Goal: Task Accomplishment & Management: Complete application form

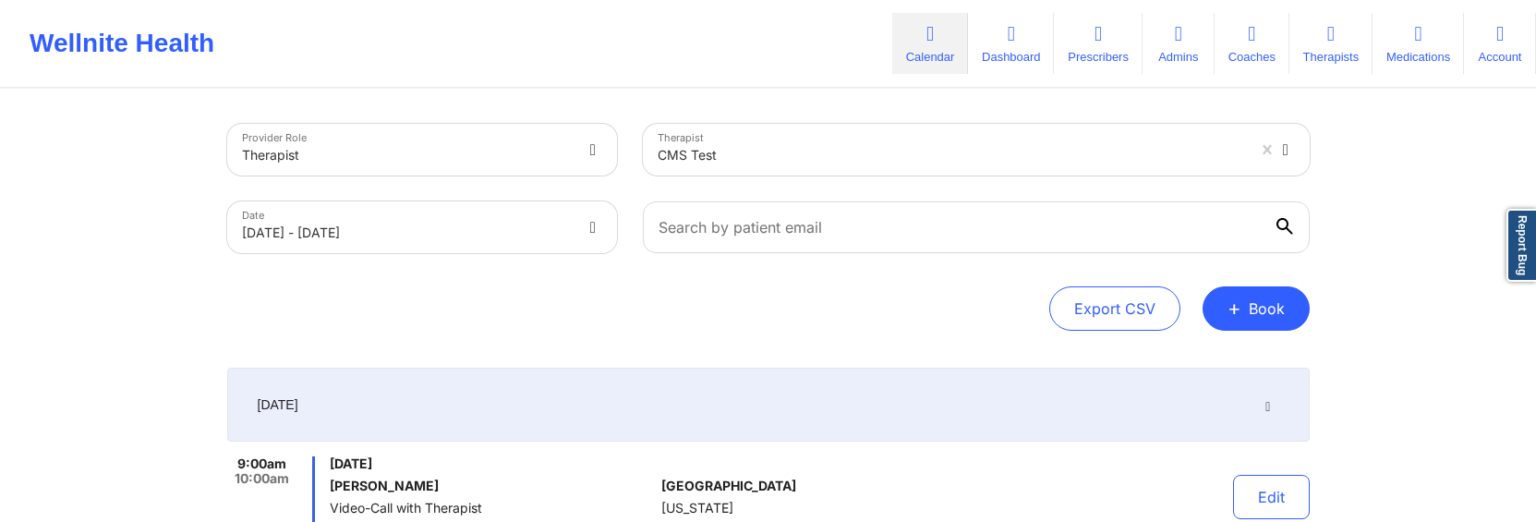
scroll to position [210, 0]
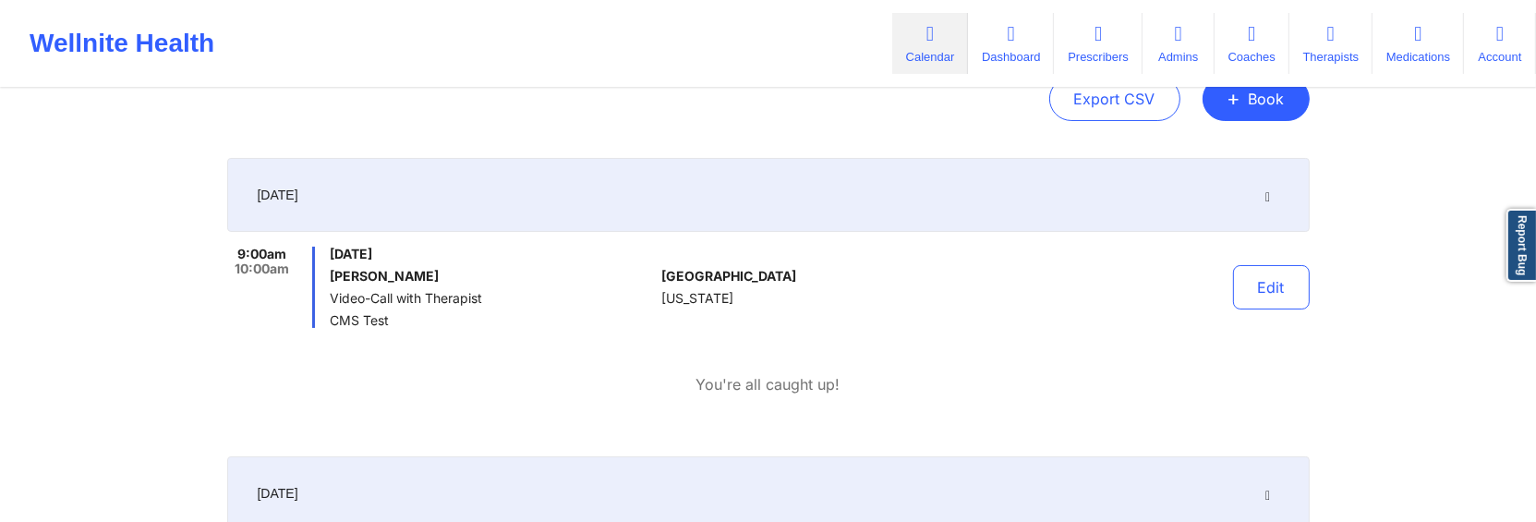
click at [1187, 115] on div "Export CSV + Book" at bounding box center [768, 99] width 1082 height 44
click at [1240, 103] on span "+" at bounding box center [1234, 98] width 14 height 10
click at [1237, 153] on button "Therapy Session" at bounding box center [1225, 157] width 141 height 30
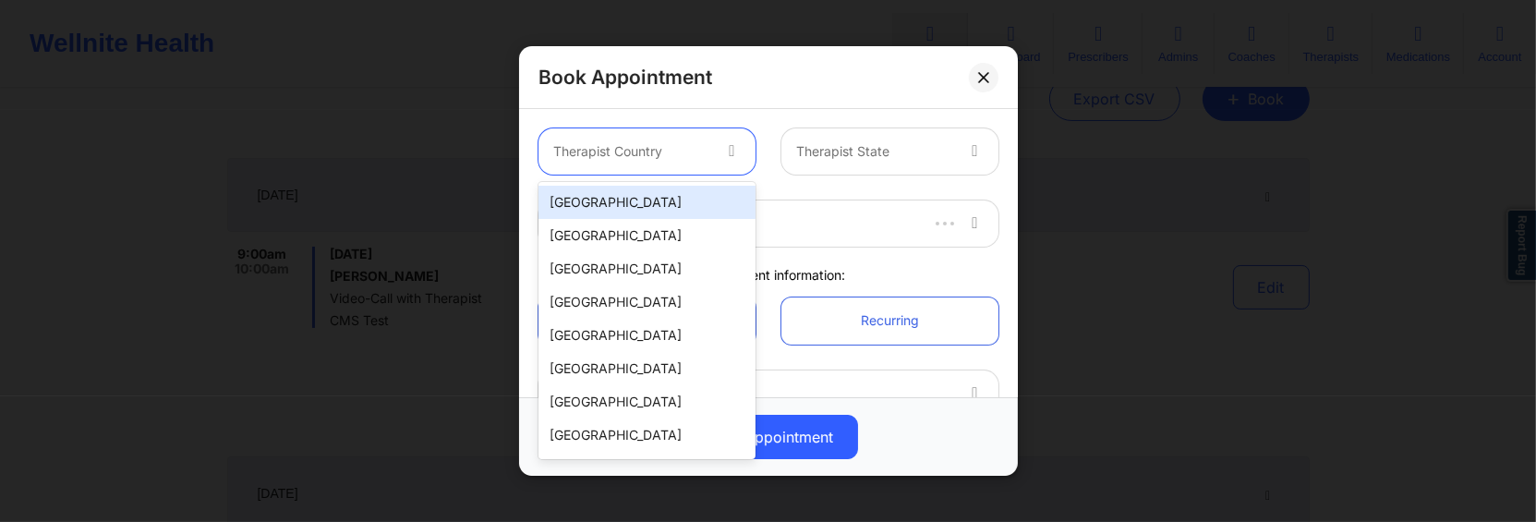
click at [717, 154] on div at bounding box center [733, 151] width 44 height 46
click at [673, 199] on div "[GEOGRAPHIC_DATA]" at bounding box center [646, 202] width 217 height 33
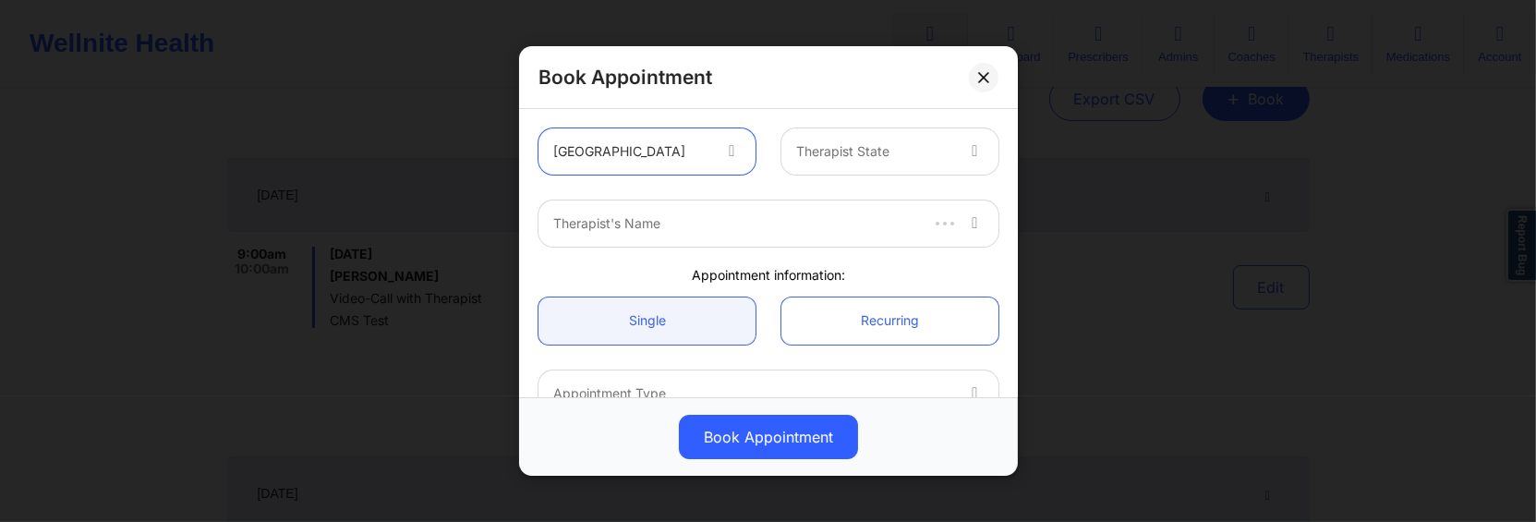
click at [816, 160] on div at bounding box center [874, 151] width 156 height 22
click at [649, 235] on div at bounding box center [734, 223] width 362 height 22
click at [651, 229] on div at bounding box center [734, 223] width 362 height 22
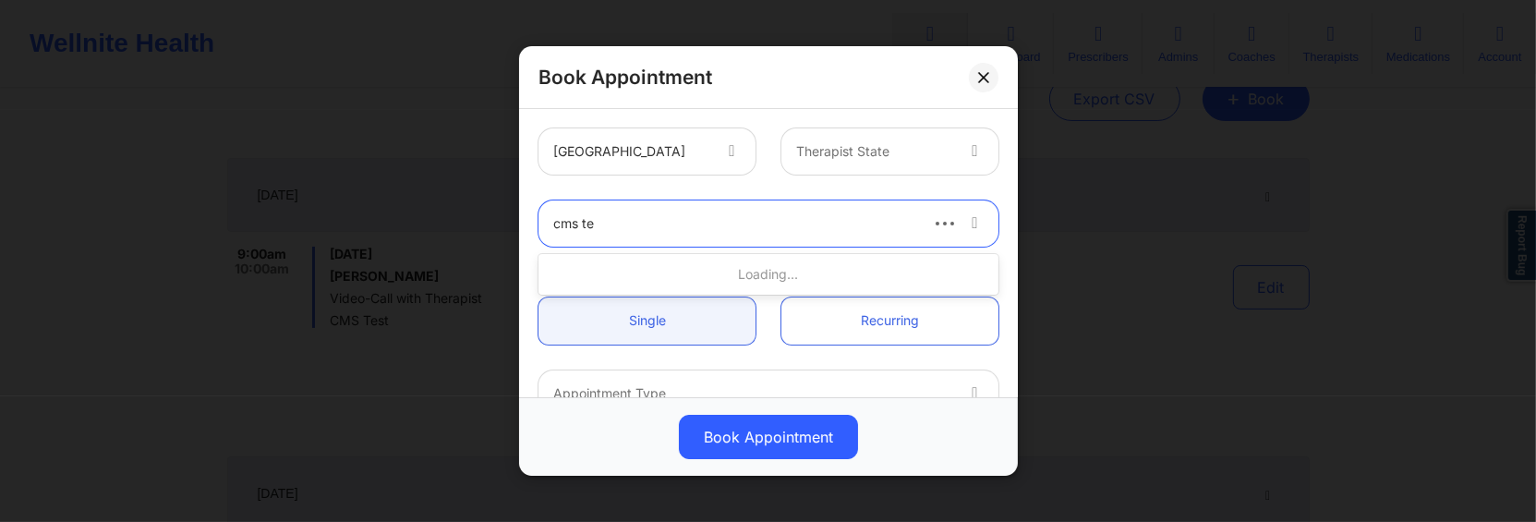
type input "cms tes"
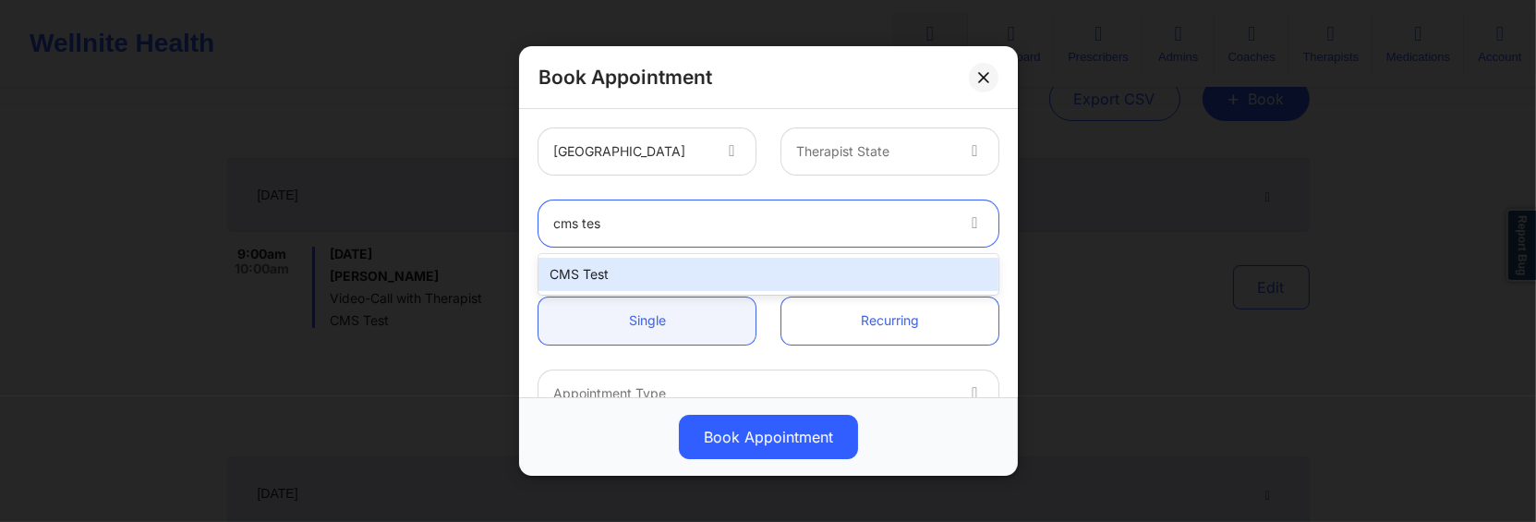
click at [659, 276] on div "CMS Test" at bounding box center [768, 274] width 460 height 33
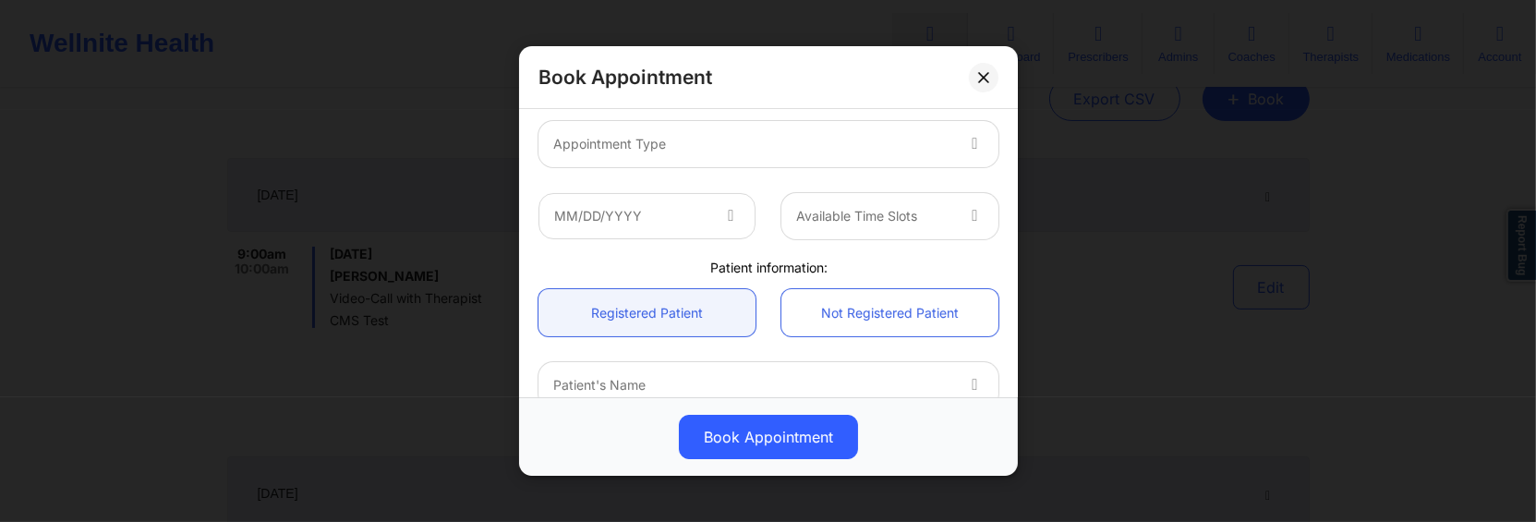
scroll to position [236, 0]
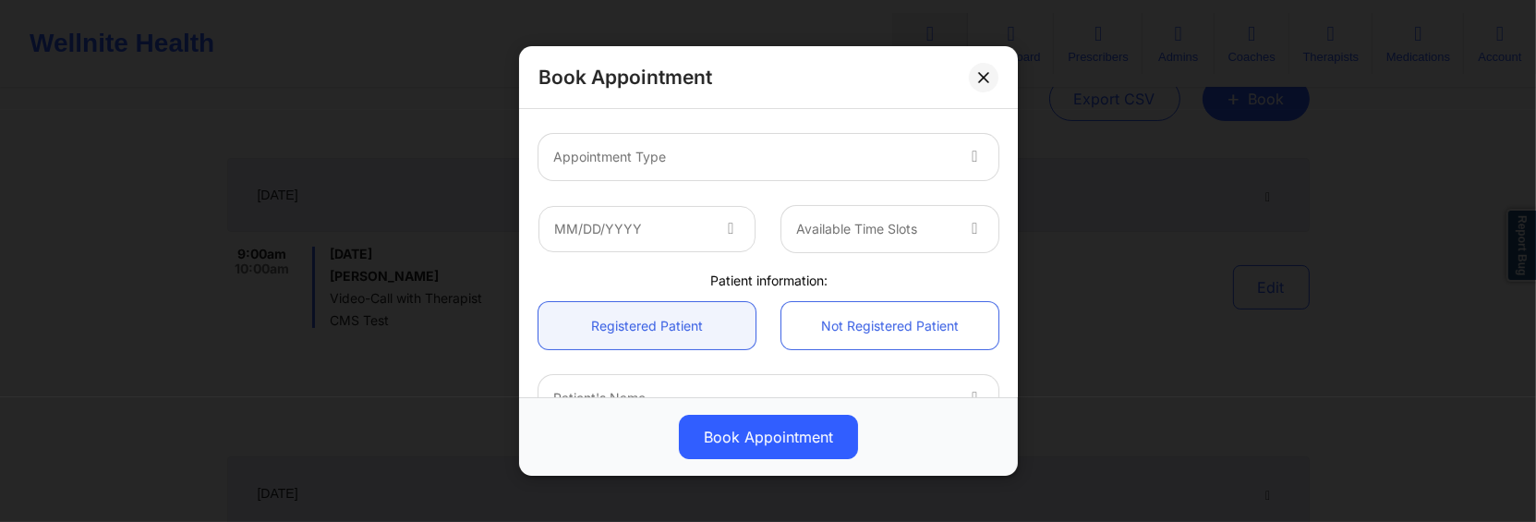
click at [691, 155] on div at bounding box center [752, 157] width 399 height 22
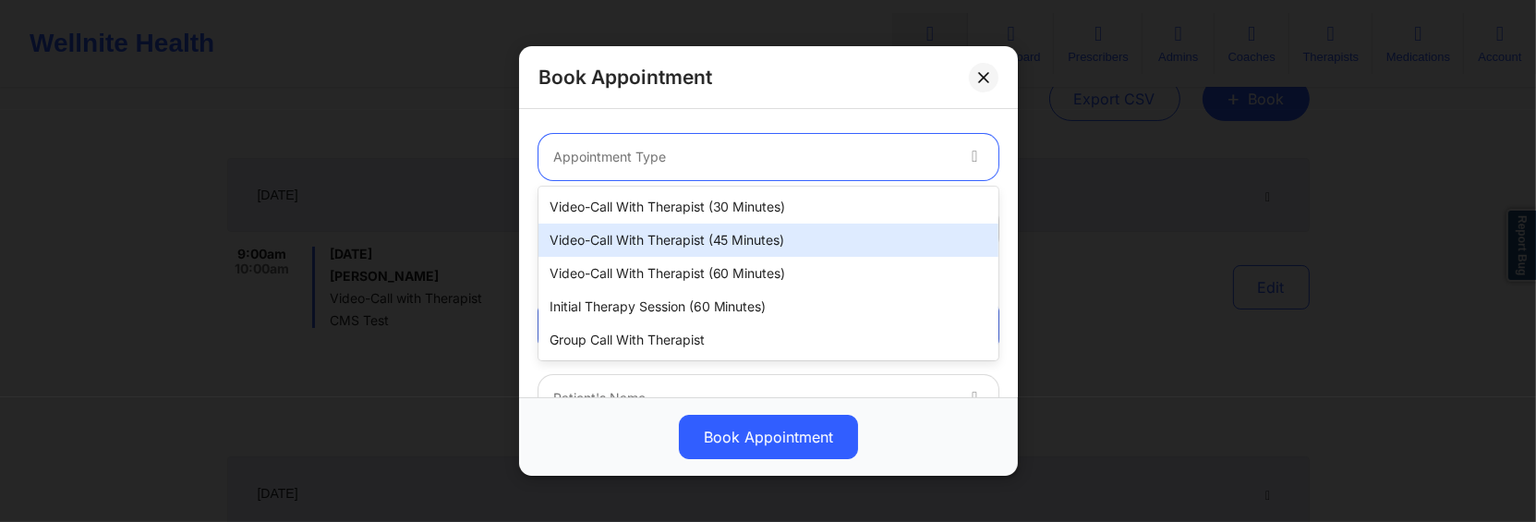
click at [682, 215] on div "Video-Call with Therapist (30 minutes)" at bounding box center [768, 206] width 460 height 33
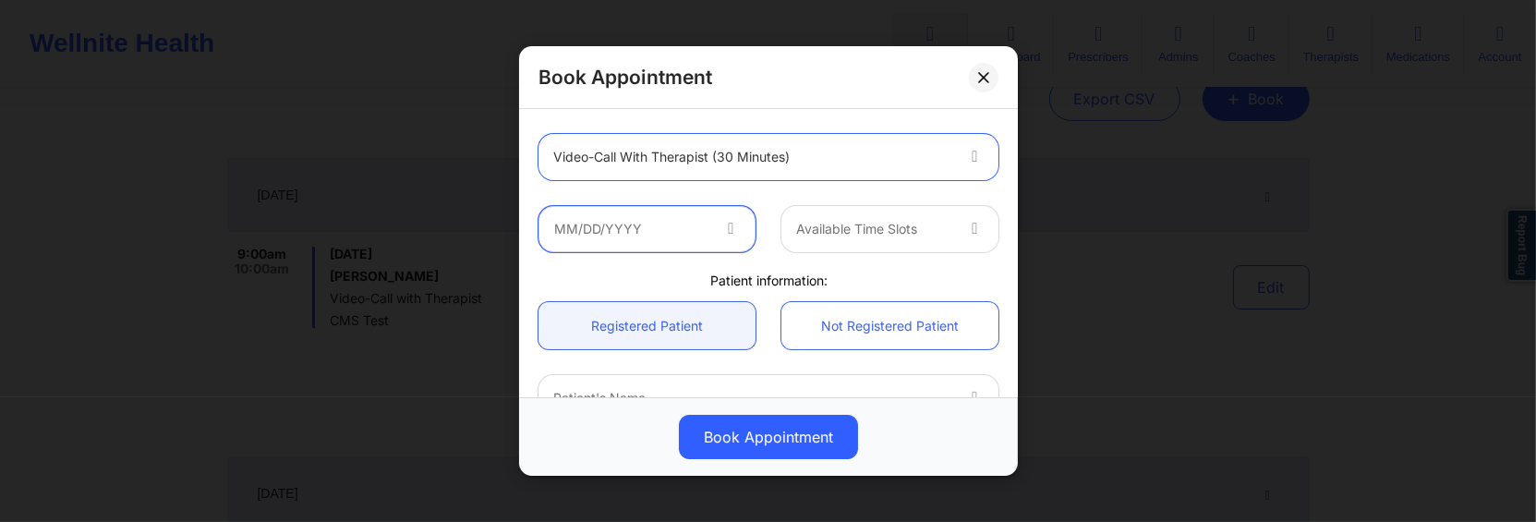
click at [671, 240] on input "text" at bounding box center [646, 229] width 217 height 46
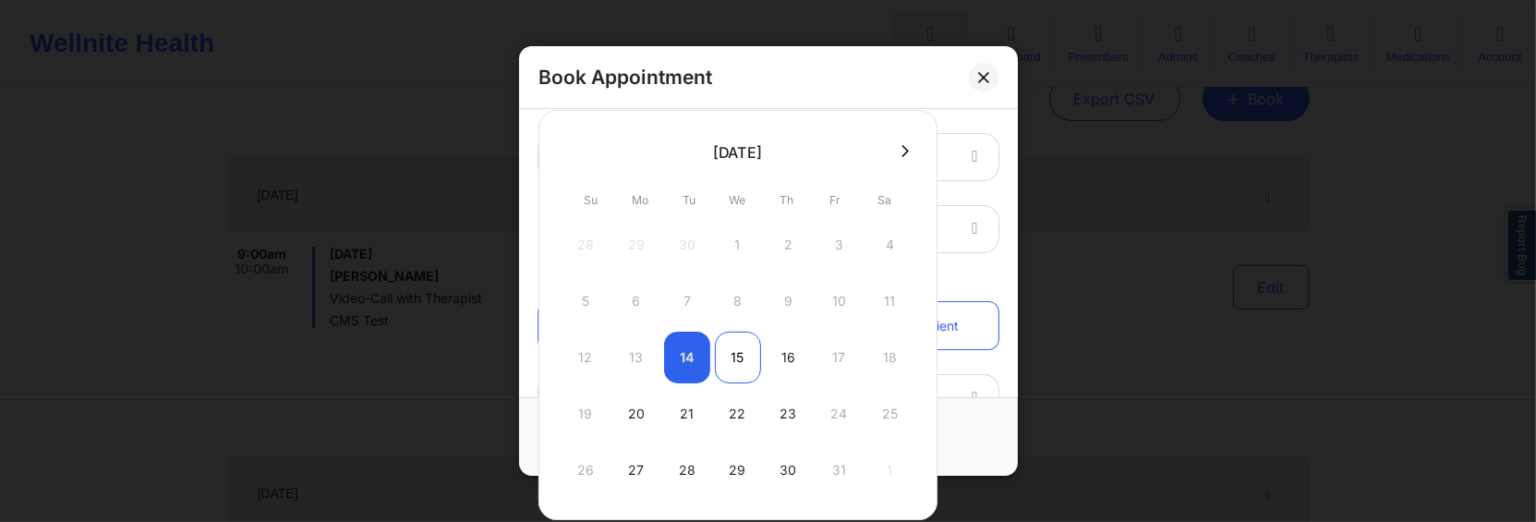
click at [747, 350] on div "15" at bounding box center [738, 358] width 46 height 52
type input "[DATE]"
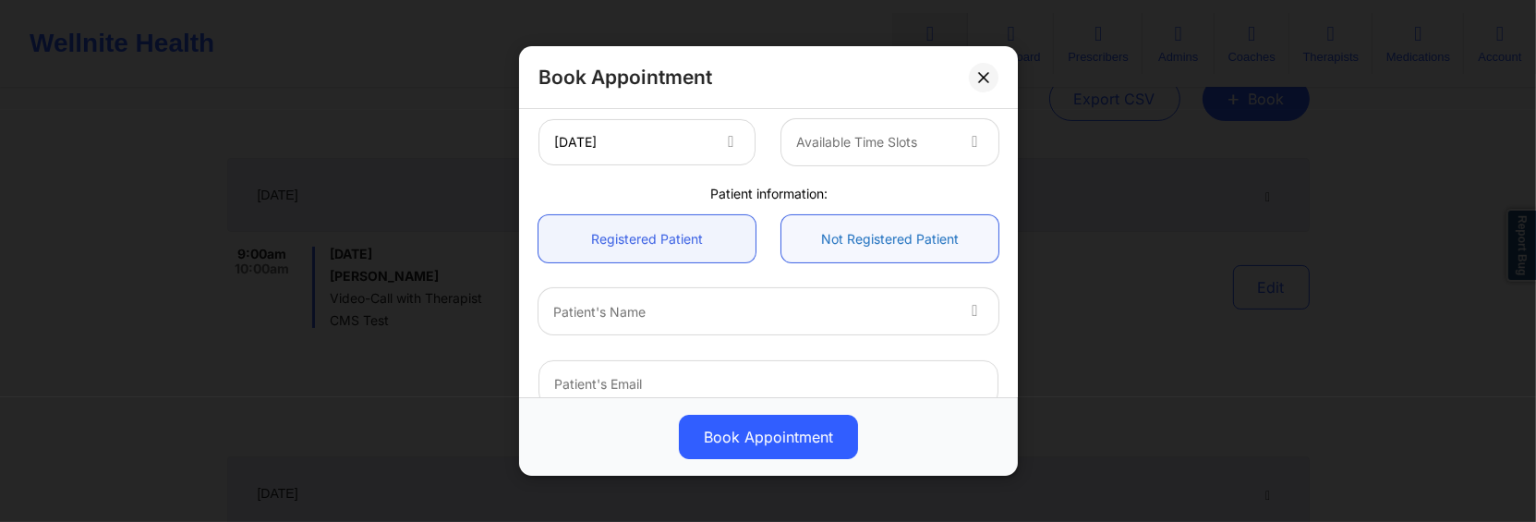
scroll to position [372, 0]
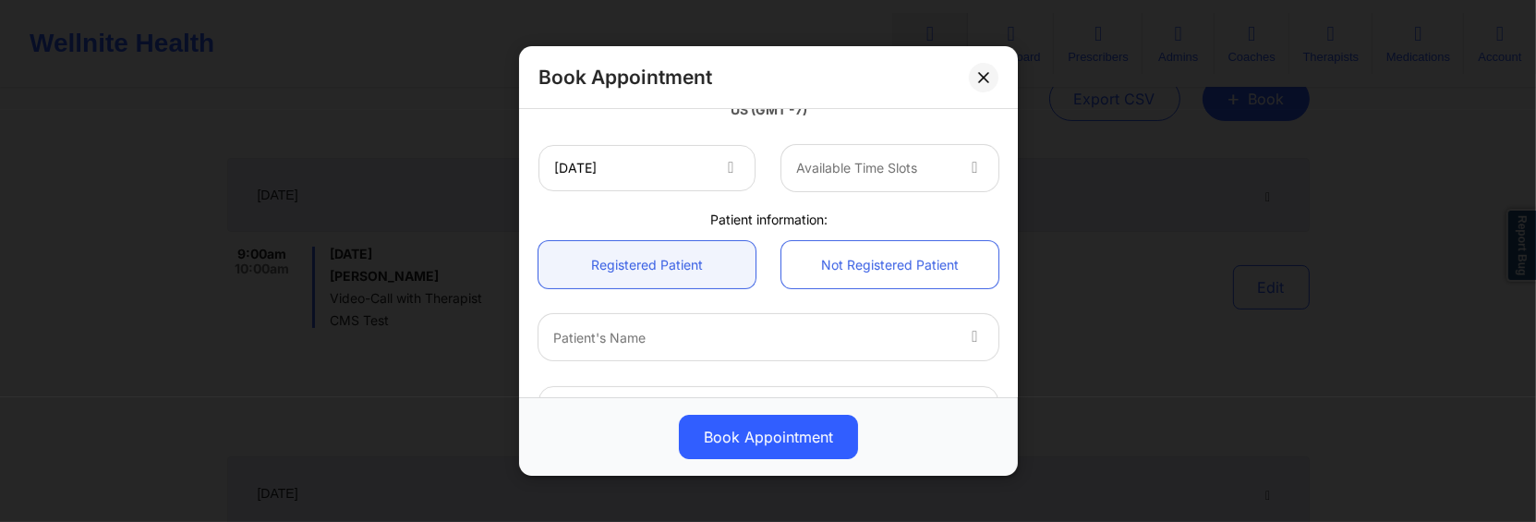
click at [899, 175] on div at bounding box center [874, 168] width 156 height 22
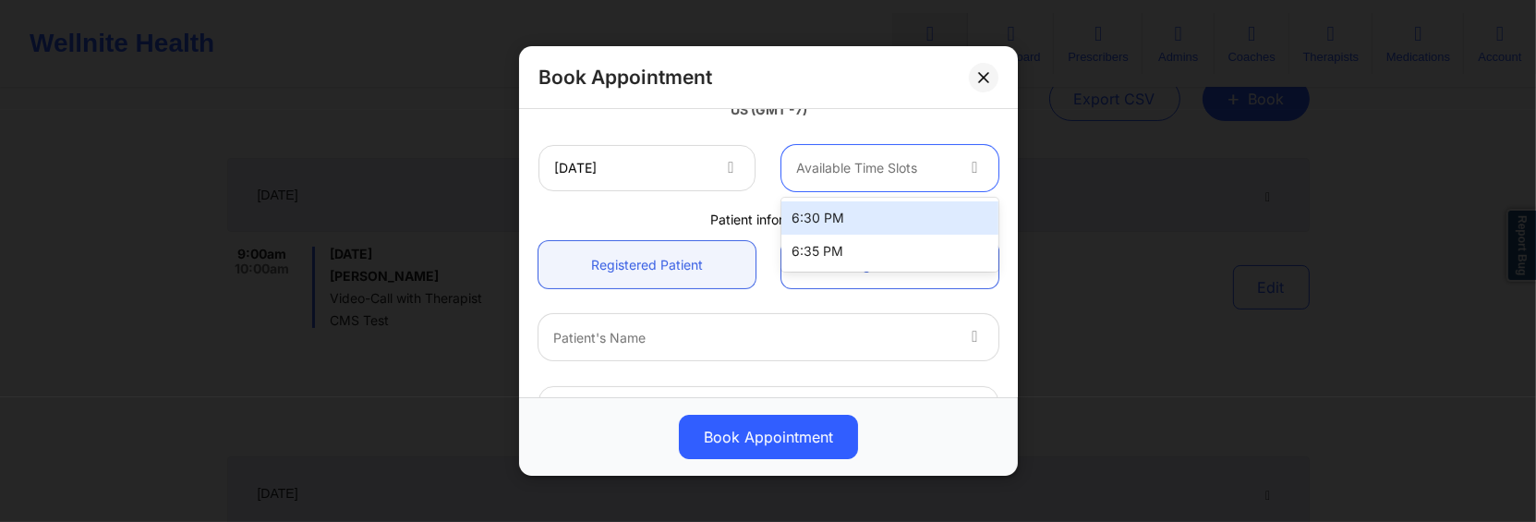
click at [848, 219] on div "6:30 PM" at bounding box center [889, 217] width 217 height 33
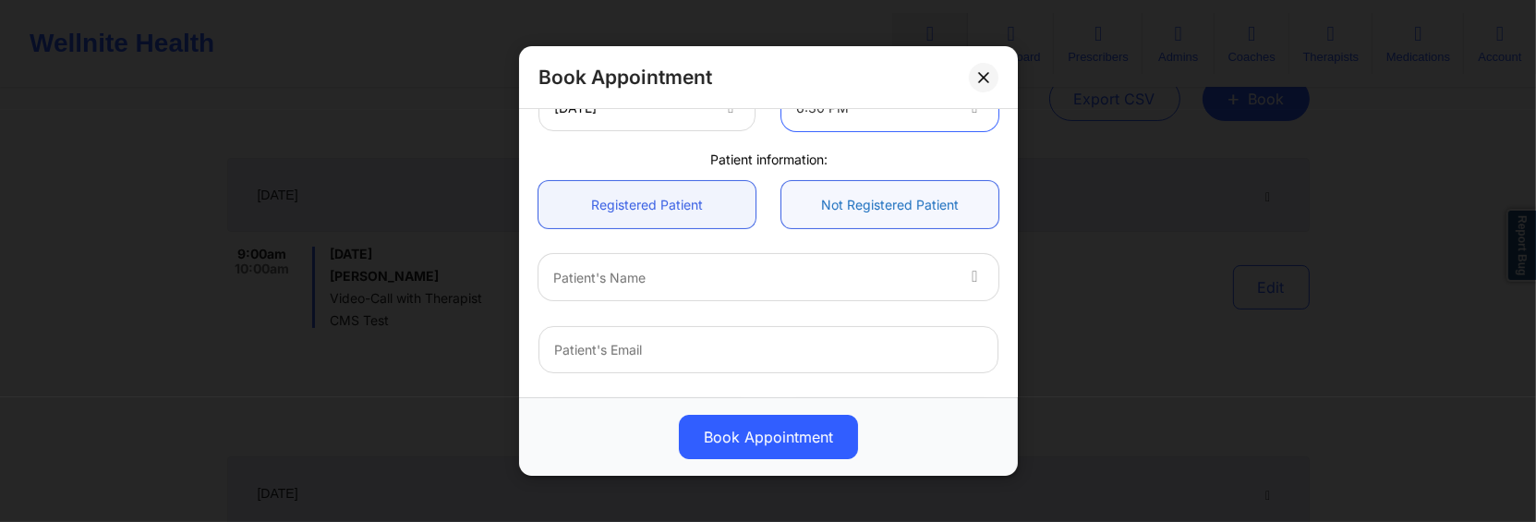
scroll to position [491, 0]
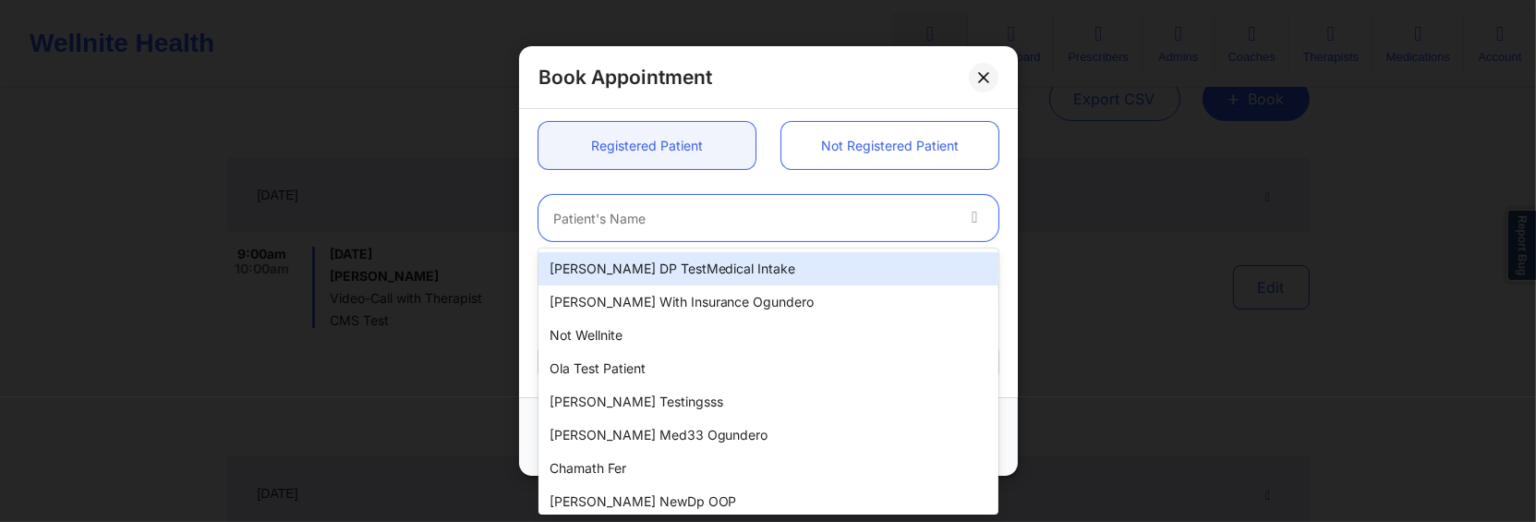
click at [822, 216] on div at bounding box center [752, 219] width 399 height 22
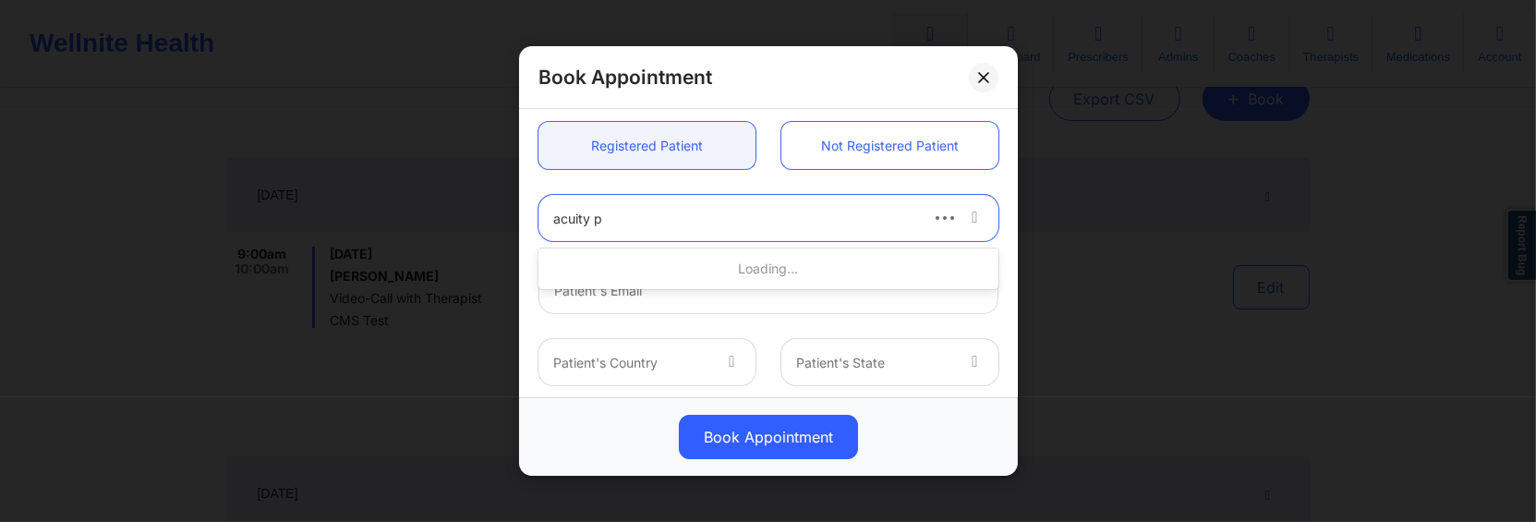
type input "acuity pa"
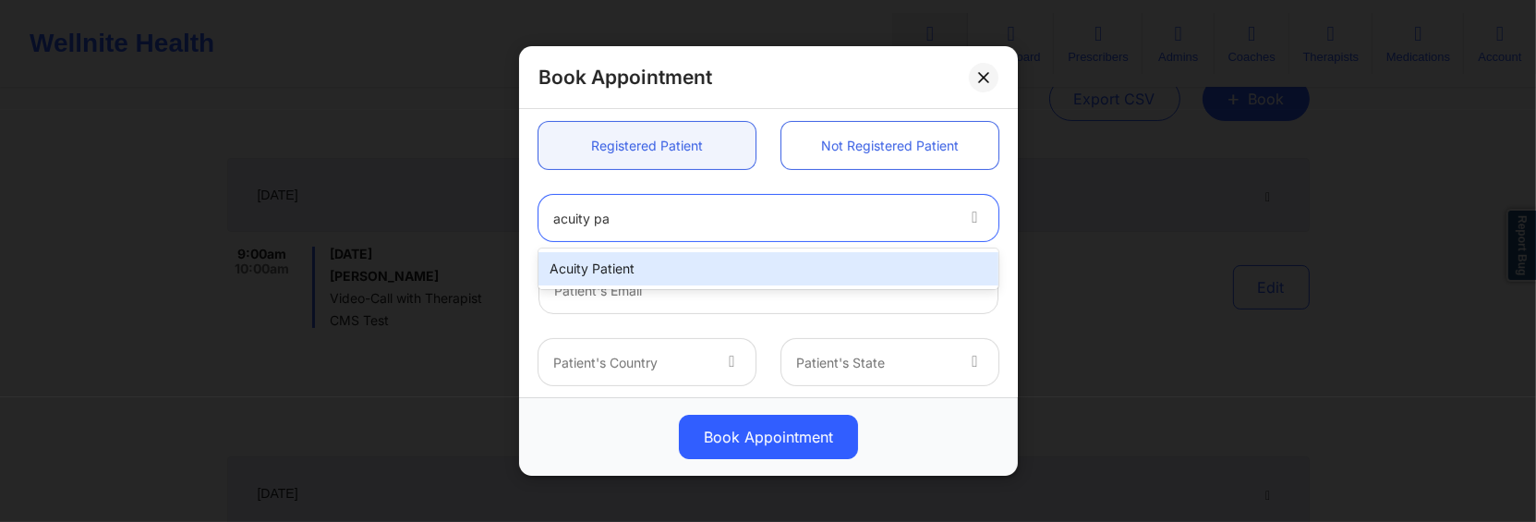
click at [699, 257] on div "Acuity Patient" at bounding box center [768, 268] width 460 height 33
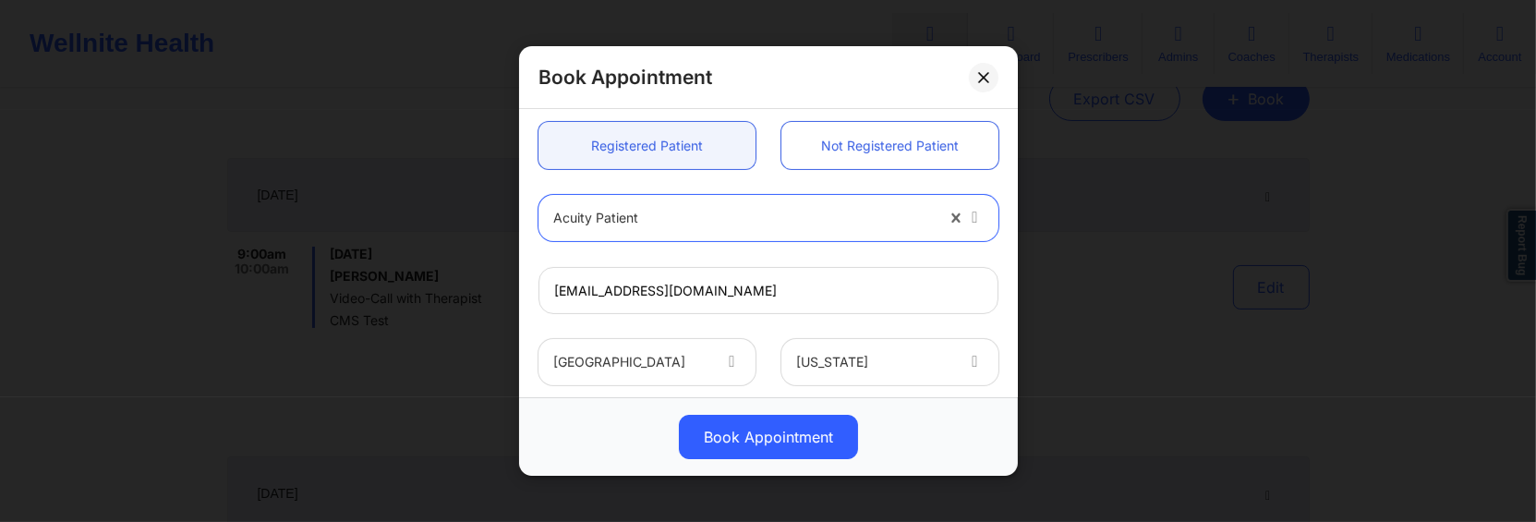
type input "[EMAIL_ADDRESS][DOMAIN_NAME]"
type input "[PHONE_NUMBER]"
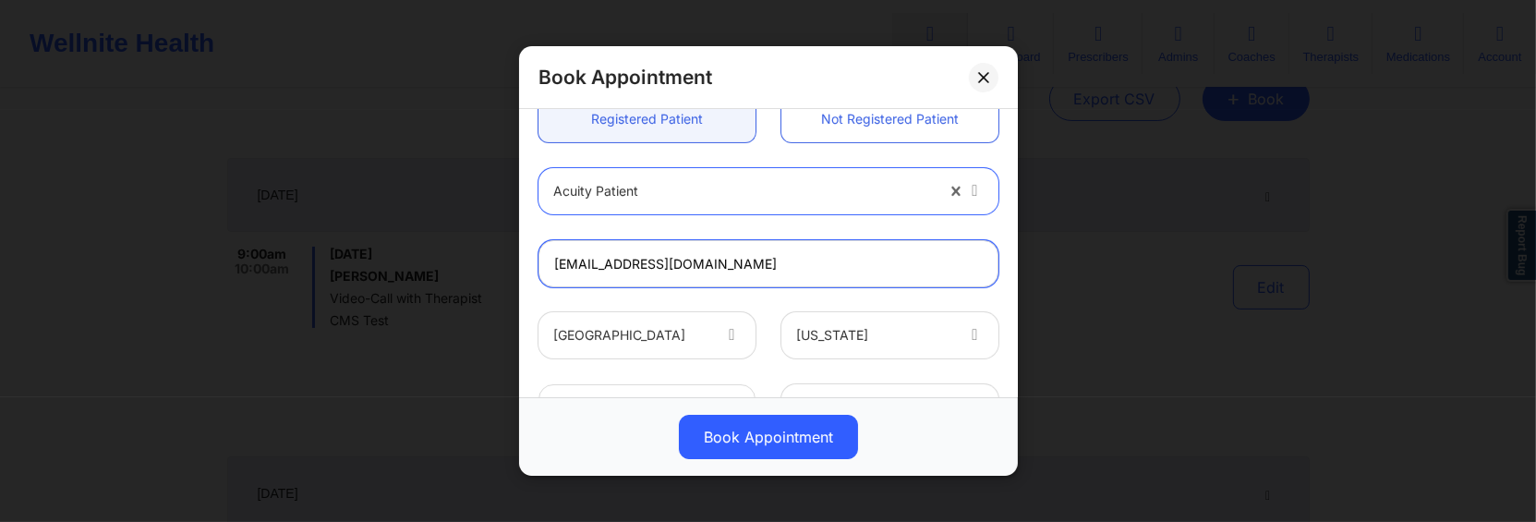
click at [761, 267] on input "[EMAIL_ADDRESS][DOMAIN_NAME]" at bounding box center [768, 263] width 460 height 47
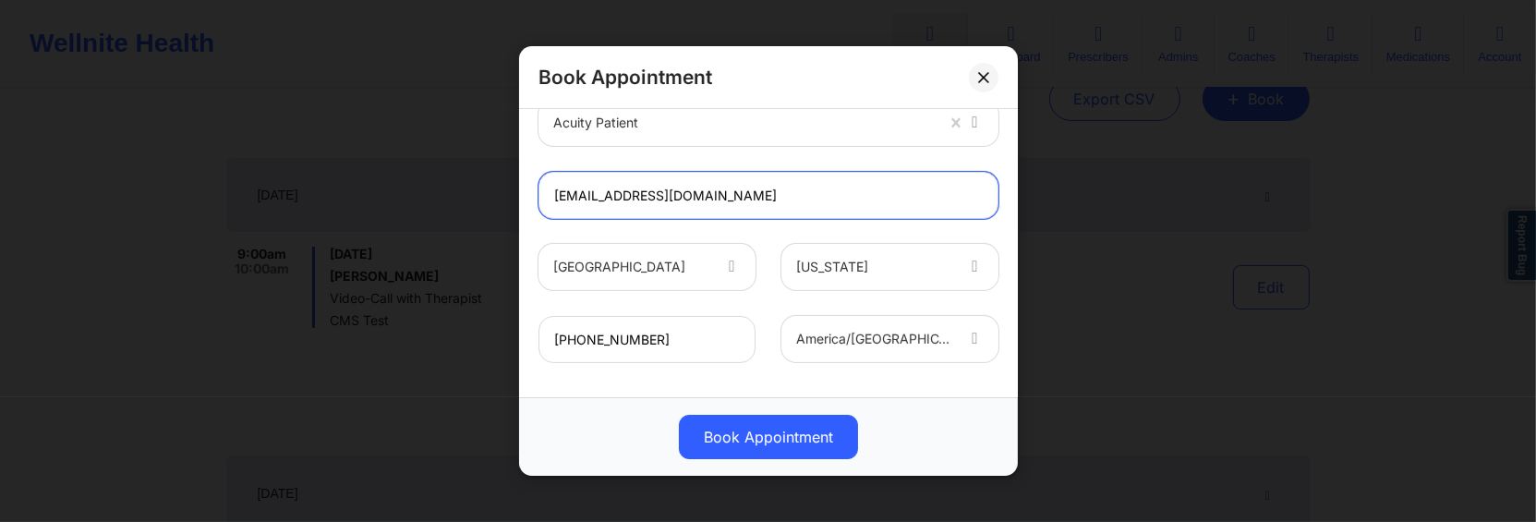
scroll to position [670, 0]
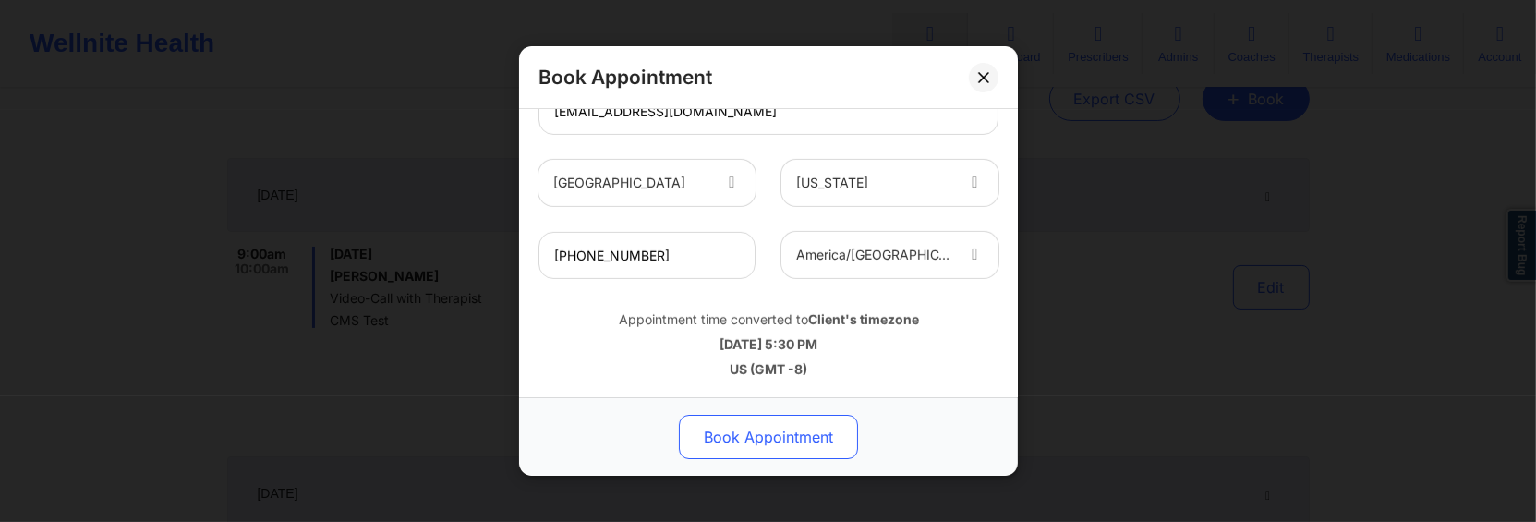
click at [791, 437] on button "Book Appointment" at bounding box center [768, 437] width 179 height 44
